Goal: Navigation & Orientation: Find specific page/section

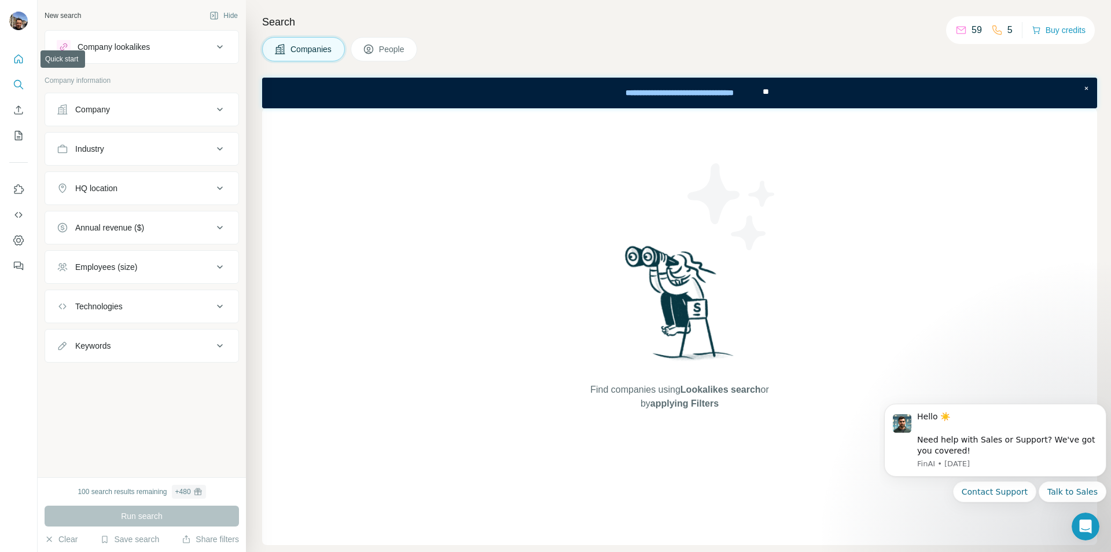
click at [23, 59] on icon "Quick start" at bounding box center [18, 58] width 9 height 9
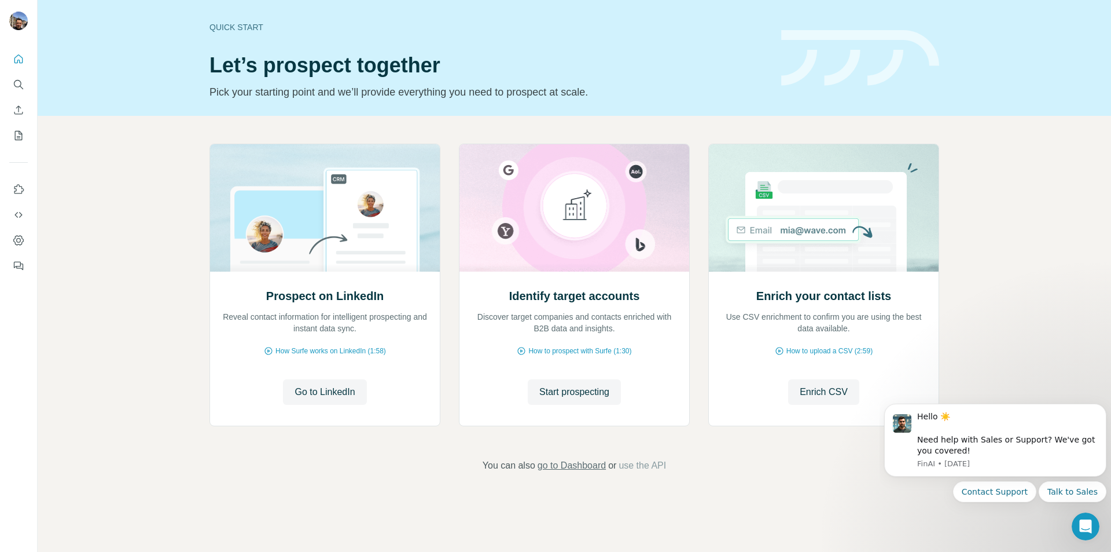
click at [585, 468] on span "go to Dashboard" at bounding box center [572, 465] width 68 height 14
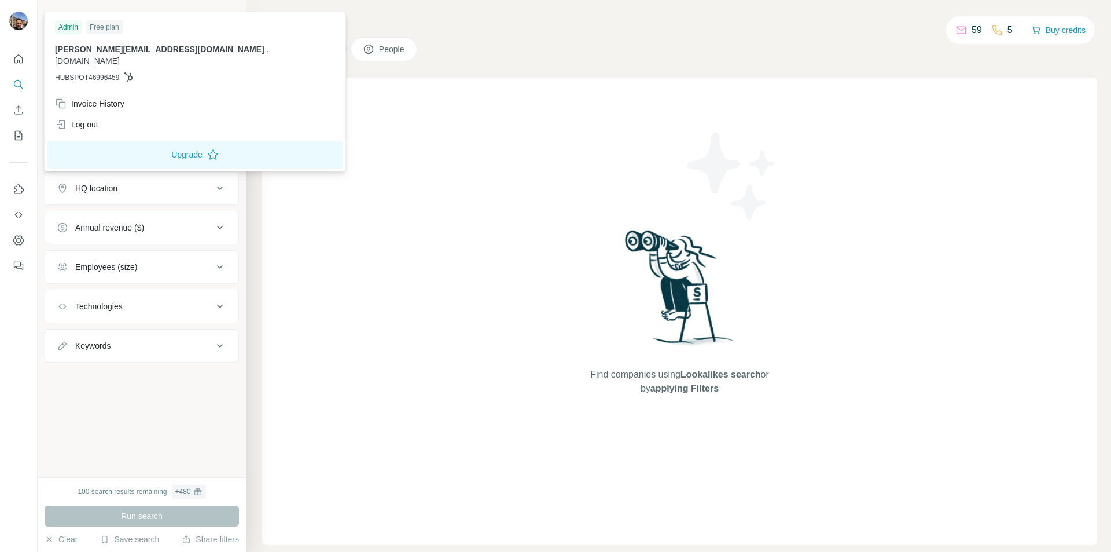
click at [18, 19] on img at bounding box center [18, 21] width 19 height 19
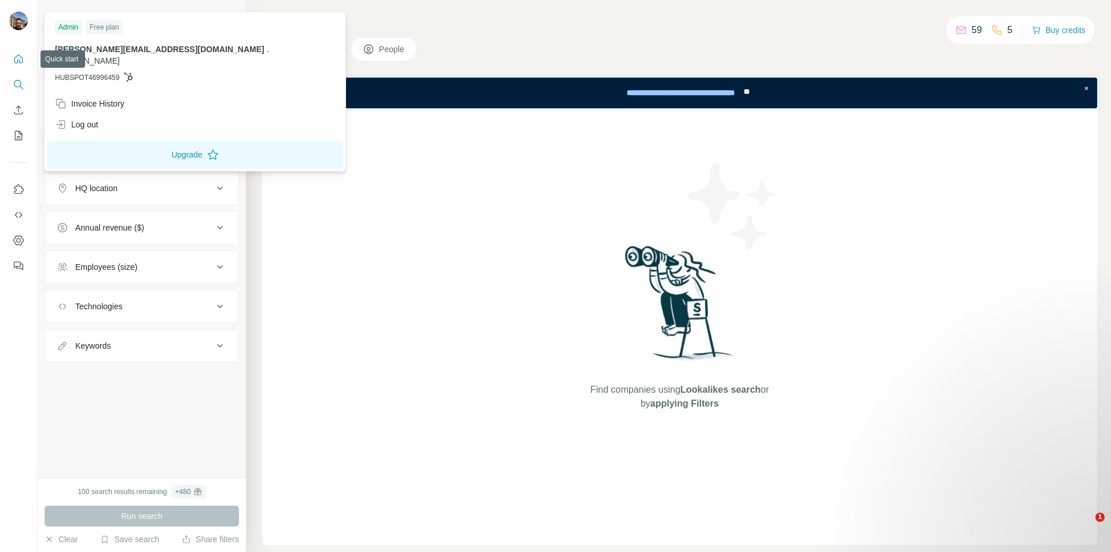
click at [18, 58] on icon "Quick start" at bounding box center [19, 59] width 12 height 12
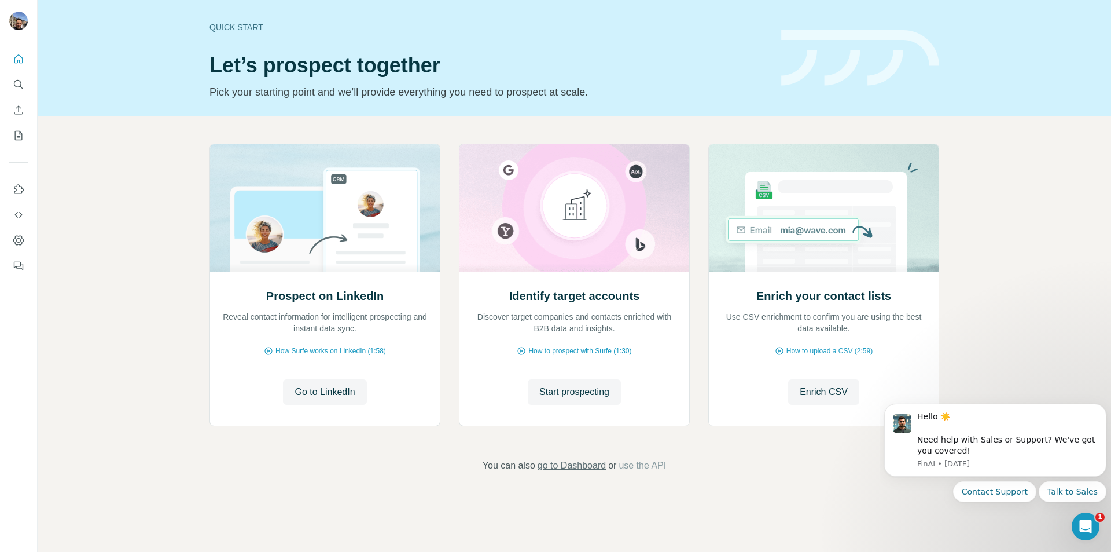
click at [579, 467] on span "go to Dashboard" at bounding box center [572, 465] width 68 height 14
